Goal: Task Accomplishment & Management: Complete application form

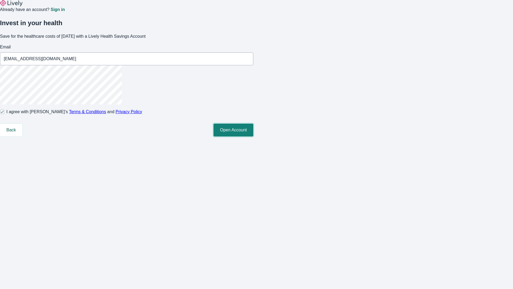
click at [253, 136] on button "Open Account" at bounding box center [234, 130] width 40 height 13
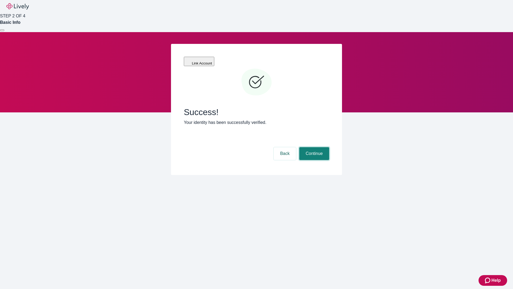
click at [314, 147] on button "Continue" at bounding box center [314, 153] width 30 height 13
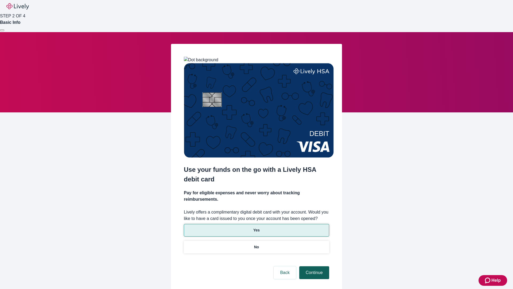
click at [256, 244] on p "No" at bounding box center [256, 247] width 5 height 6
click at [314, 266] on button "Continue" at bounding box center [314, 272] width 30 height 13
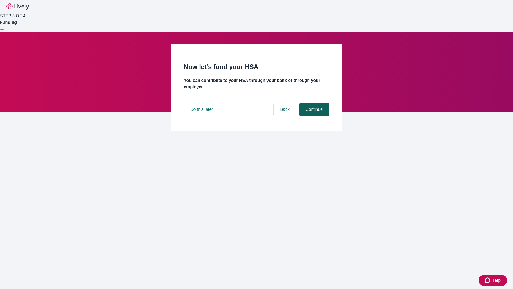
click at [314, 116] on button "Continue" at bounding box center [314, 109] width 30 height 13
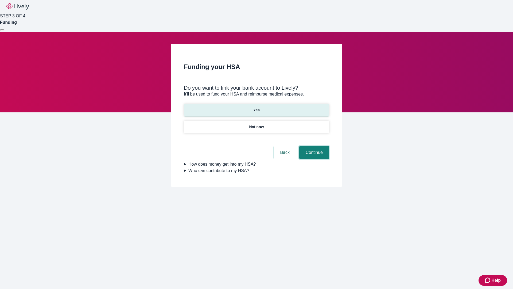
click at [314, 146] on button "Continue" at bounding box center [314, 152] width 30 height 13
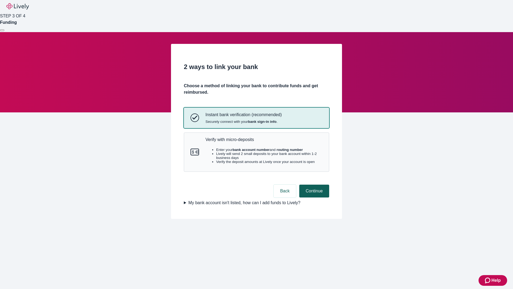
click at [264, 142] on p "Verify with micro-deposits" at bounding box center [264, 139] width 117 height 5
click at [314, 197] on button "Continue" at bounding box center [314, 190] width 30 height 13
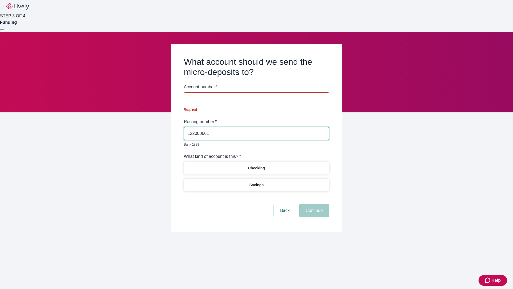
type input "122000661"
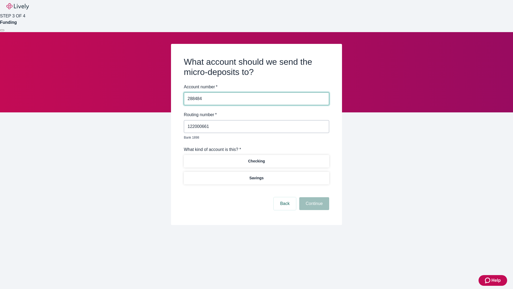
type input "288484"
click at [256, 158] on p "Checking" at bounding box center [256, 161] width 17 height 6
click at [314, 197] on button "Continue" at bounding box center [314, 203] width 30 height 13
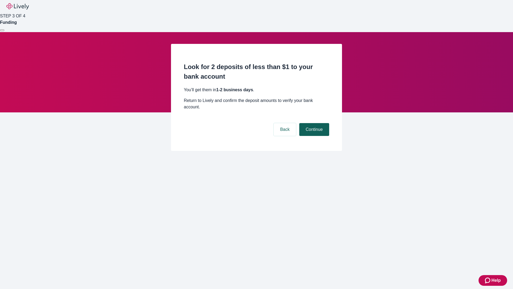
click at [314, 123] on button "Continue" at bounding box center [314, 129] width 30 height 13
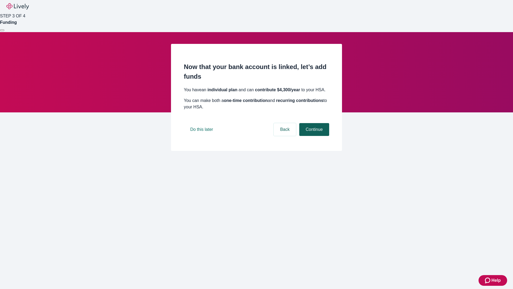
click at [314, 136] on button "Continue" at bounding box center [314, 129] width 30 height 13
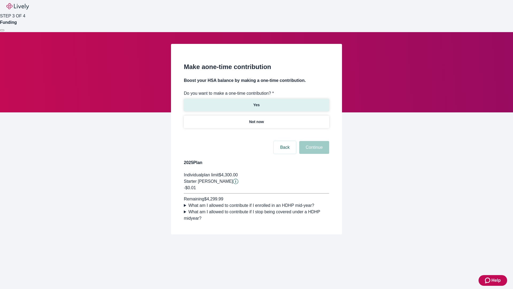
click at [256, 102] on p "Yes" at bounding box center [256, 105] width 6 height 6
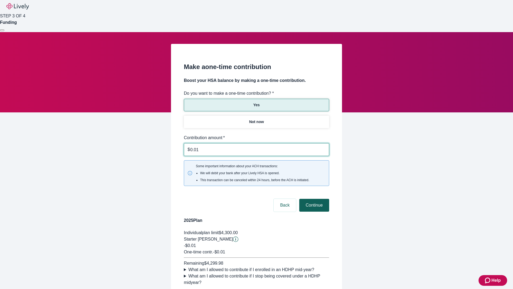
type input "0.01"
click at [314, 199] on button "Continue" at bounding box center [314, 205] width 30 height 13
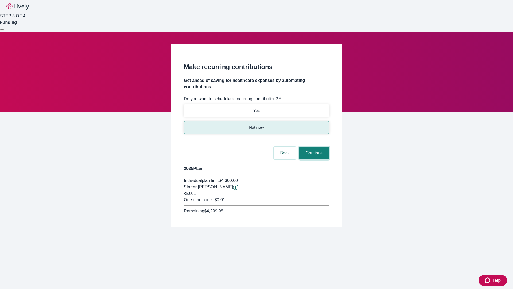
click at [314, 146] on button "Continue" at bounding box center [314, 152] width 30 height 13
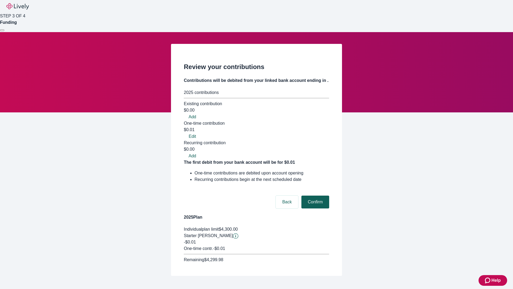
click at [315, 195] on button "Confirm" at bounding box center [316, 201] width 28 height 13
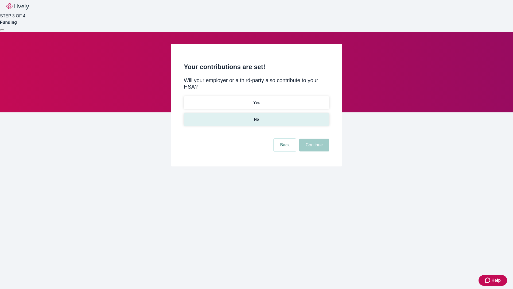
click at [256, 117] on p "No" at bounding box center [256, 120] width 5 height 6
click at [314, 138] on button "Continue" at bounding box center [314, 144] width 30 height 13
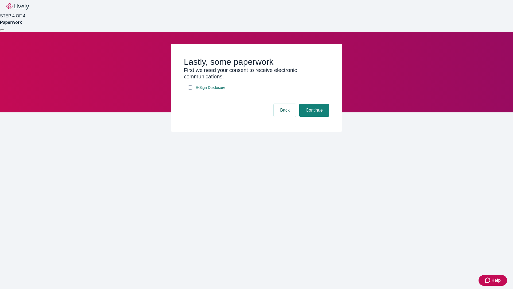
click at [190, 90] on input "E-Sign Disclosure" at bounding box center [190, 87] width 4 height 4
checkbox input "true"
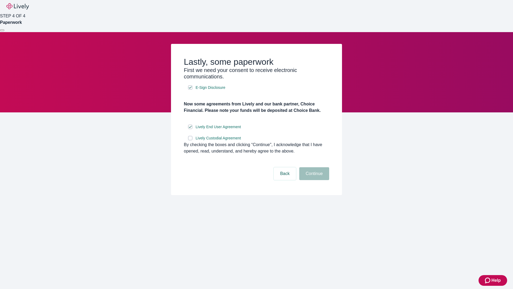
click at [190, 140] on input "Lively Custodial Agreement" at bounding box center [190, 138] width 4 height 4
checkbox input "true"
click at [314, 180] on button "Continue" at bounding box center [314, 173] width 30 height 13
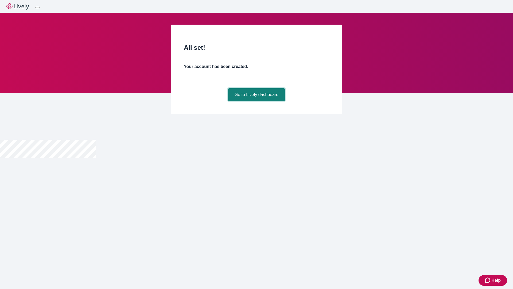
click at [256, 101] on link "Go to Lively dashboard" at bounding box center [256, 94] width 57 height 13
